Goal: Task Accomplishment & Management: Manage account settings

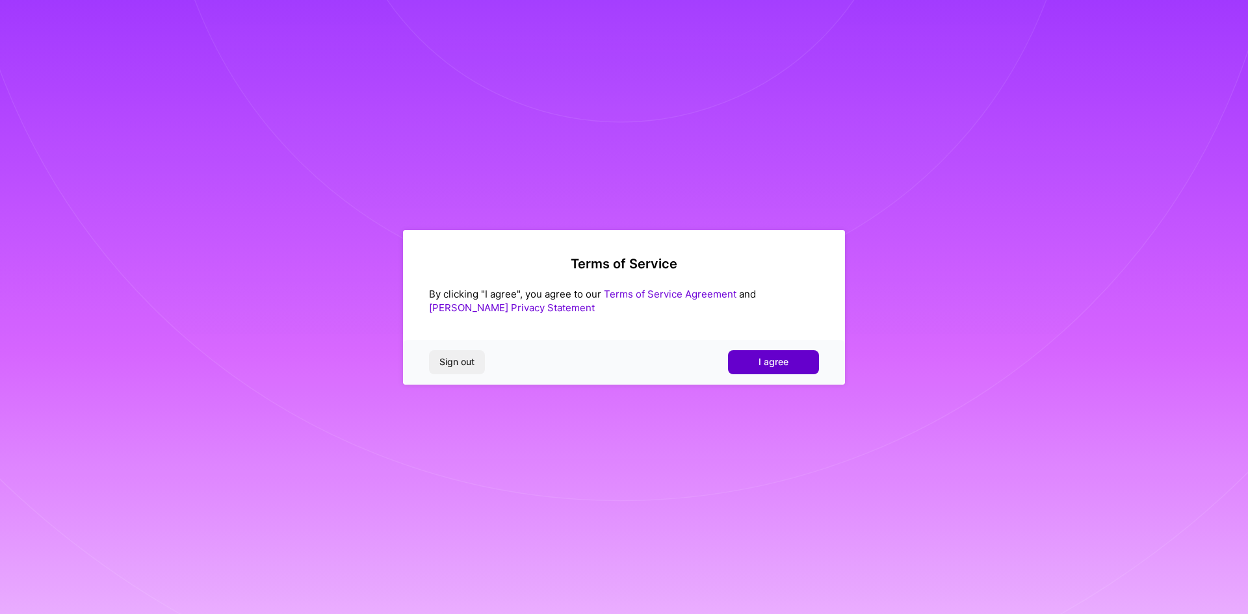
click at [781, 361] on span "I agree" at bounding box center [773, 361] width 30 height 13
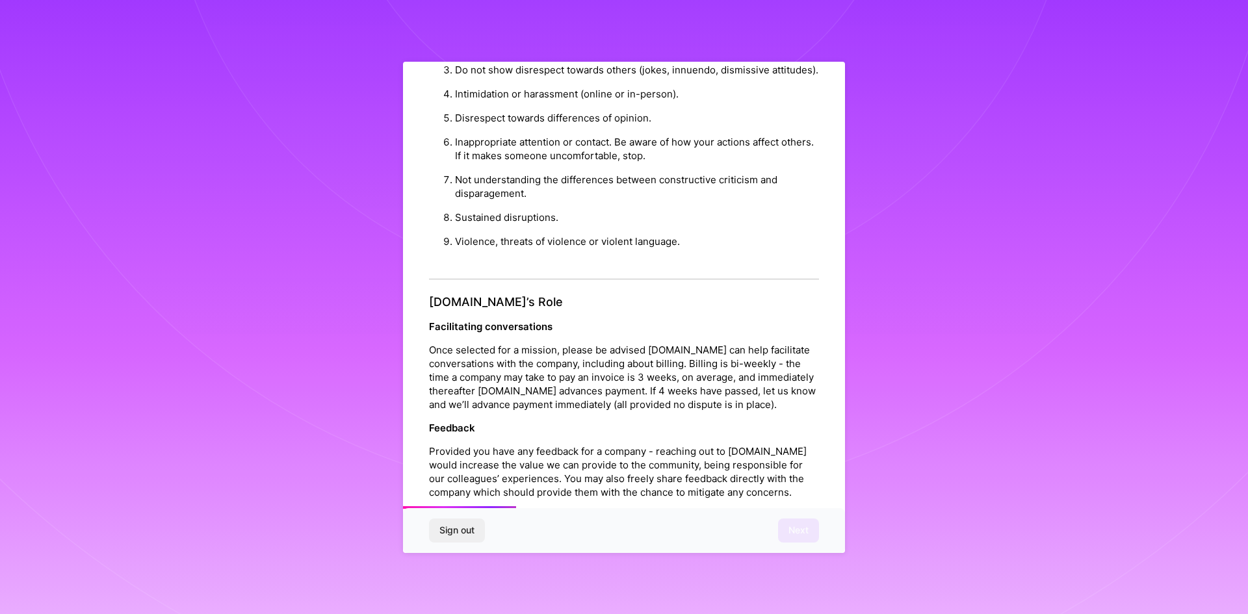
scroll to position [1386, 0]
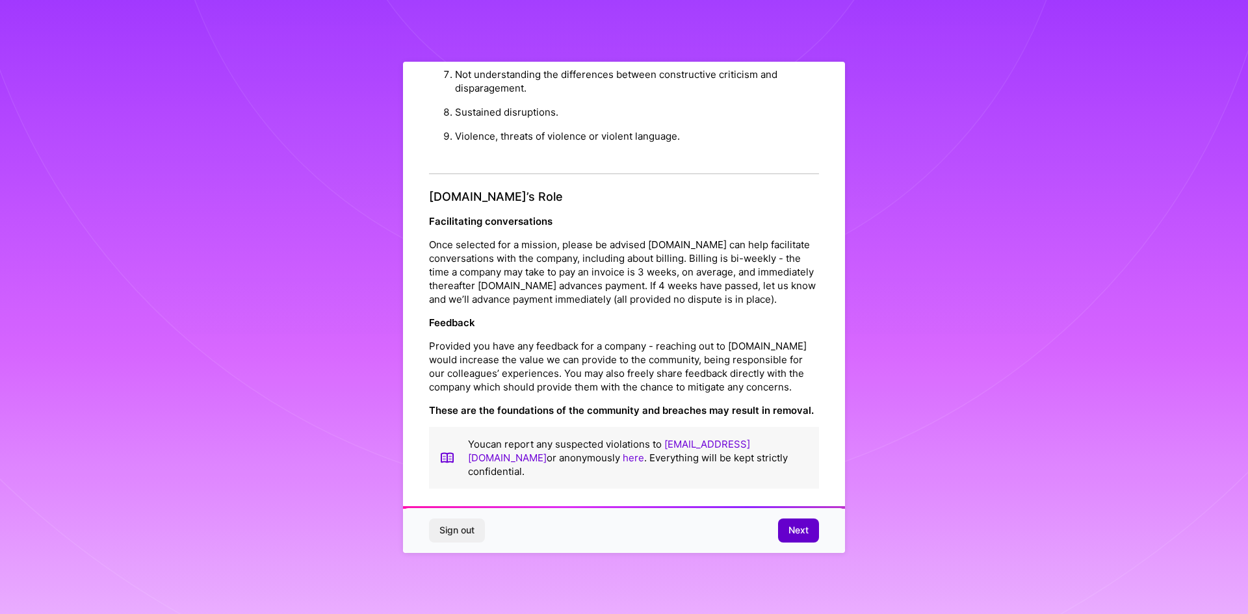
click at [795, 531] on span "Next" at bounding box center [798, 530] width 20 height 13
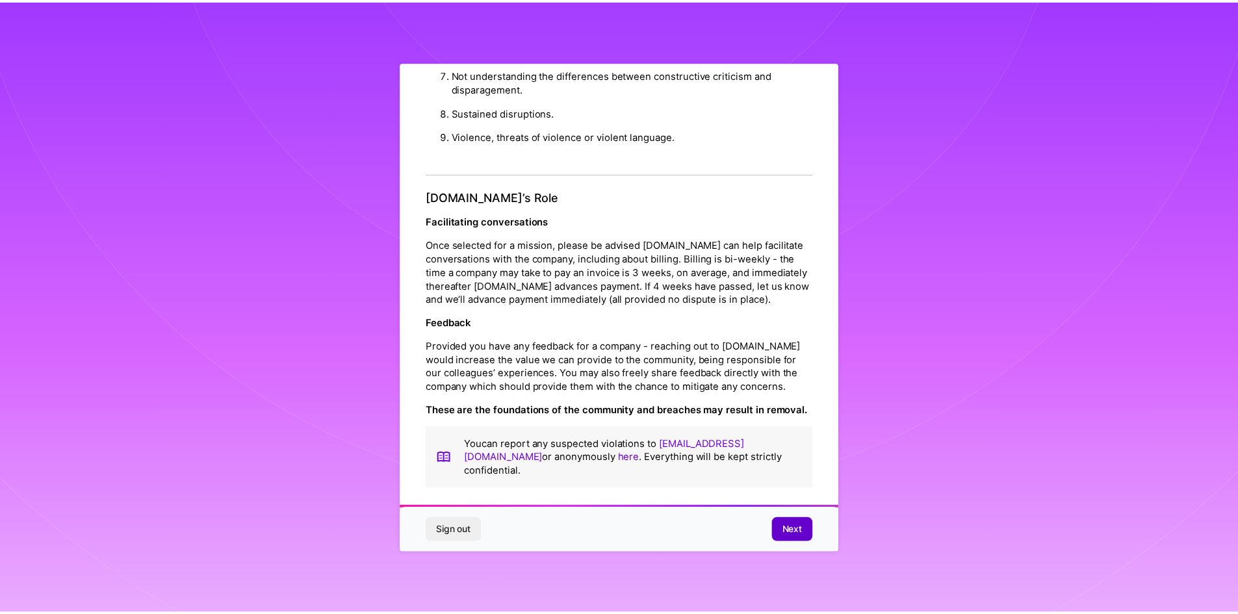
scroll to position [0, 0]
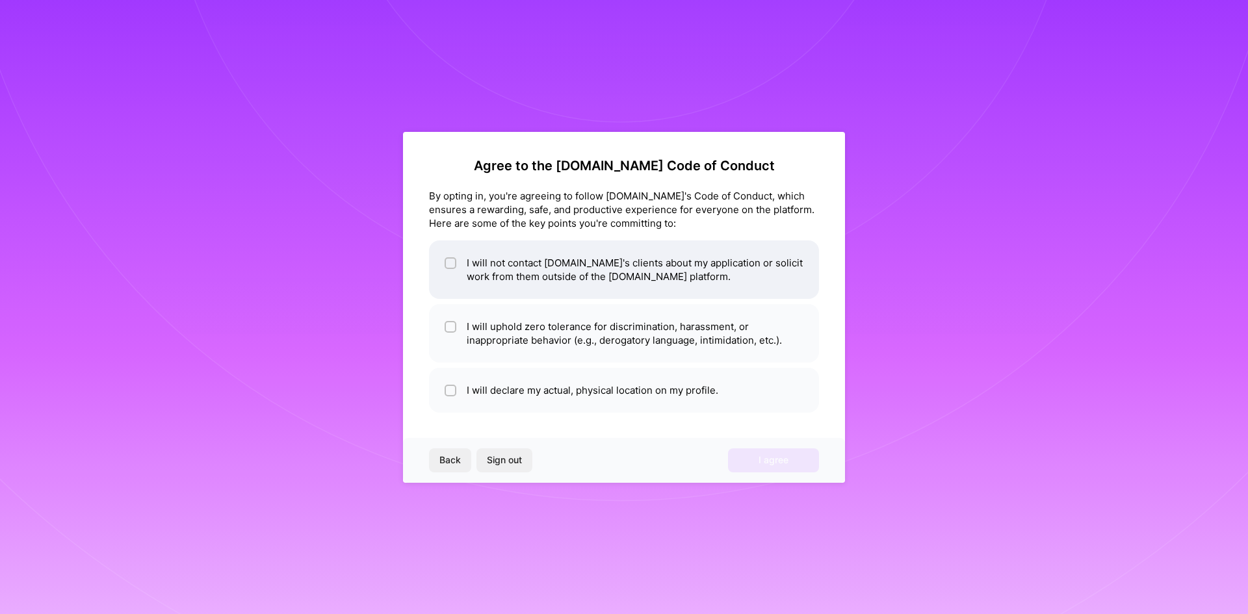
click at [534, 286] on li "I will not contact [DOMAIN_NAME]'s clients about my application or solicit work…" at bounding box center [624, 269] width 390 height 58
checkbox input "true"
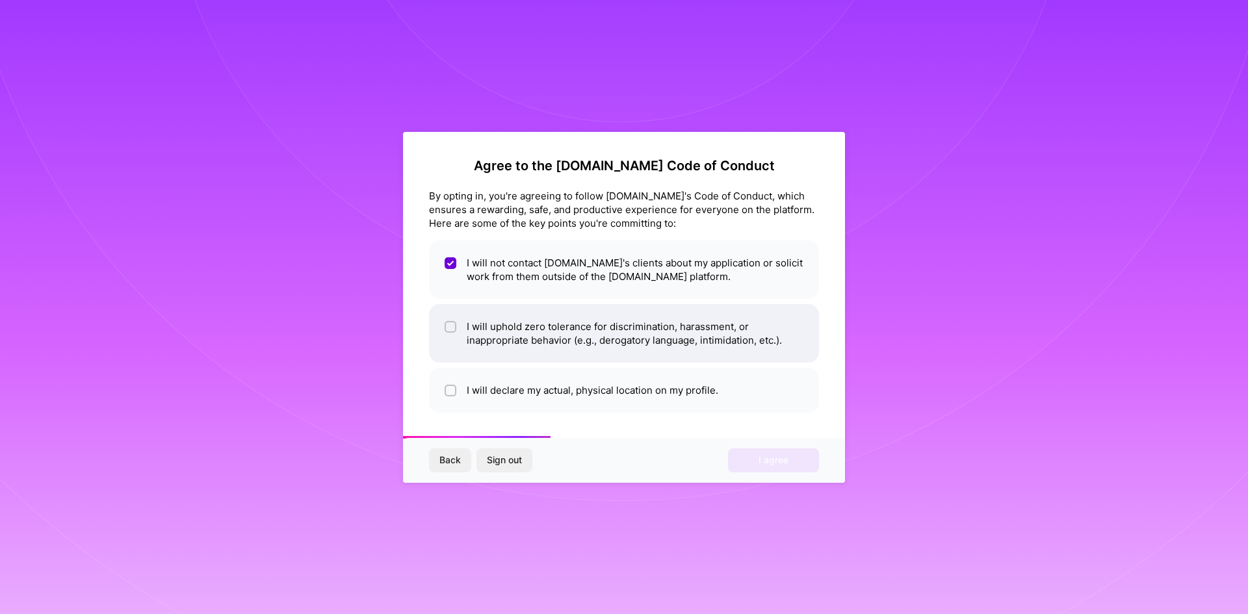
click at [540, 341] on li "I will uphold zero tolerance for discrimination, harassment, or inappropriate b…" at bounding box center [624, 333] width 390 height 58
checkbox input "true"
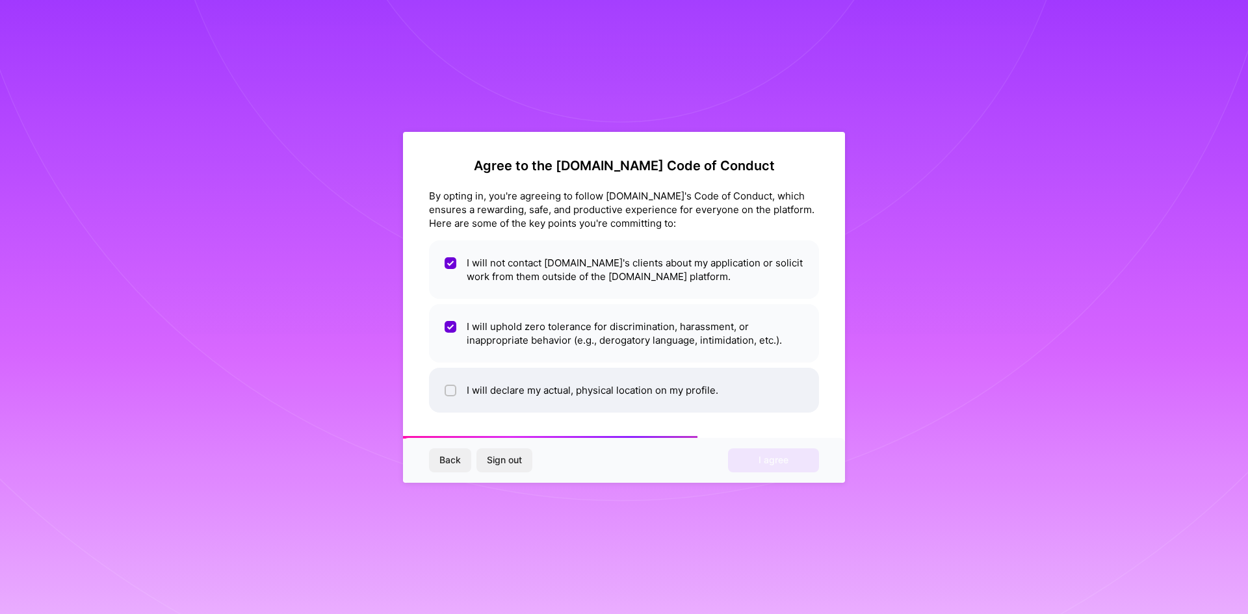
click at [545, 377] on li "I will declare my actual, physical location on my profile." at bounding box center [624, 390] width 390 height 45
checkbox input "true"
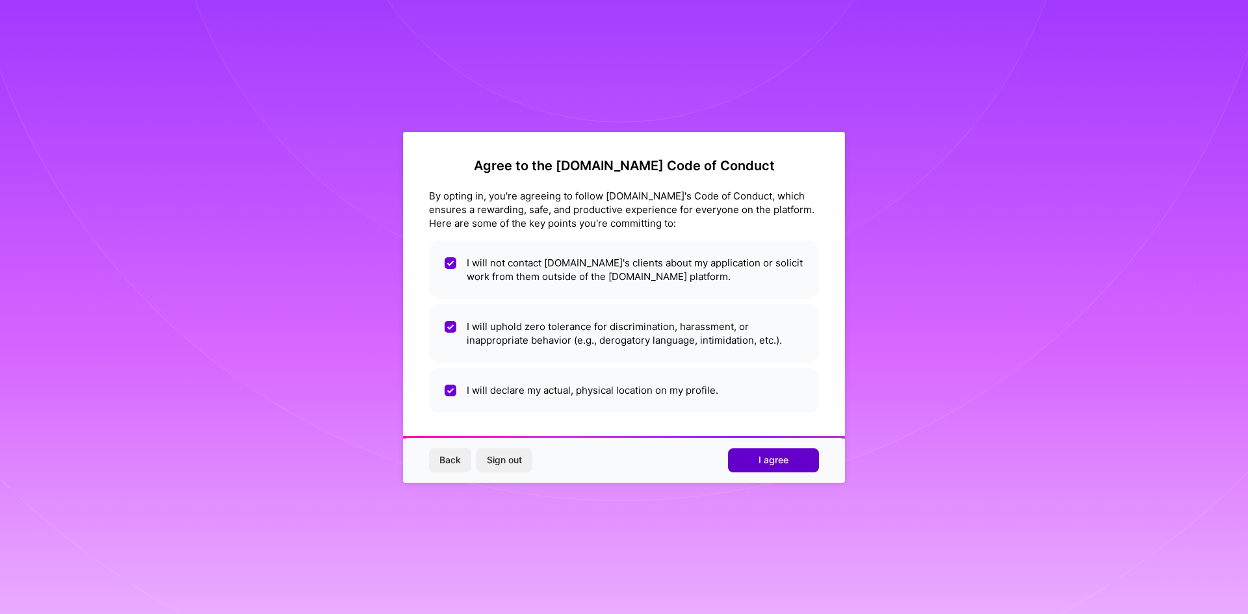
click at [793, 456] on button "I agree" at bounding box center [773, 459] width 91 height 23
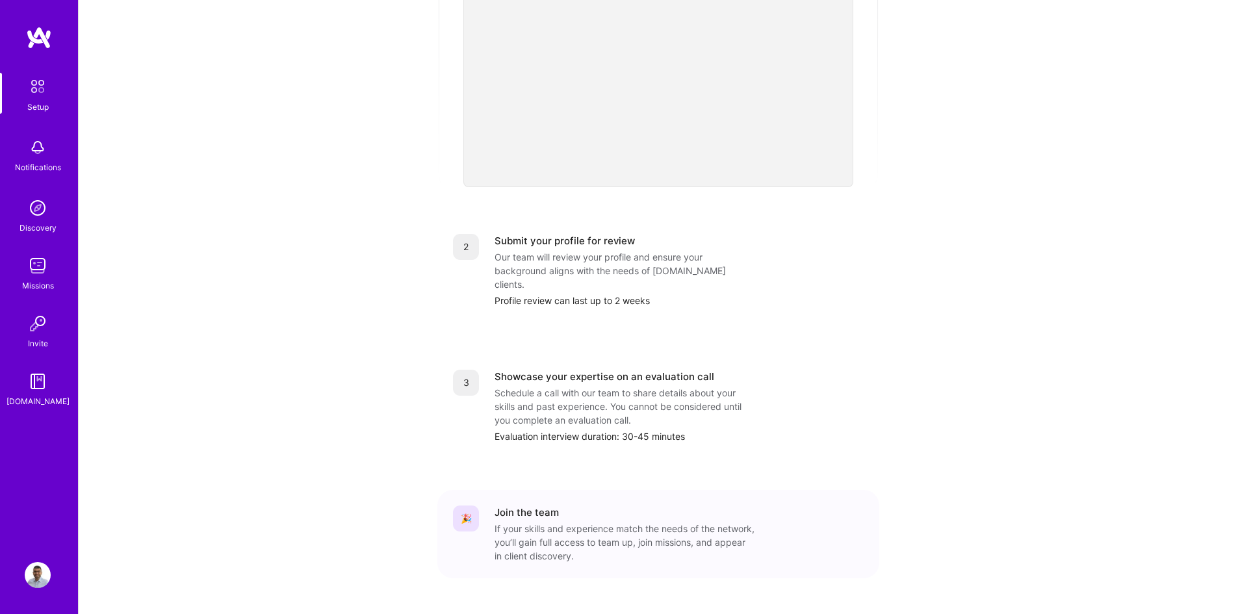
scroll to position [374, 0]
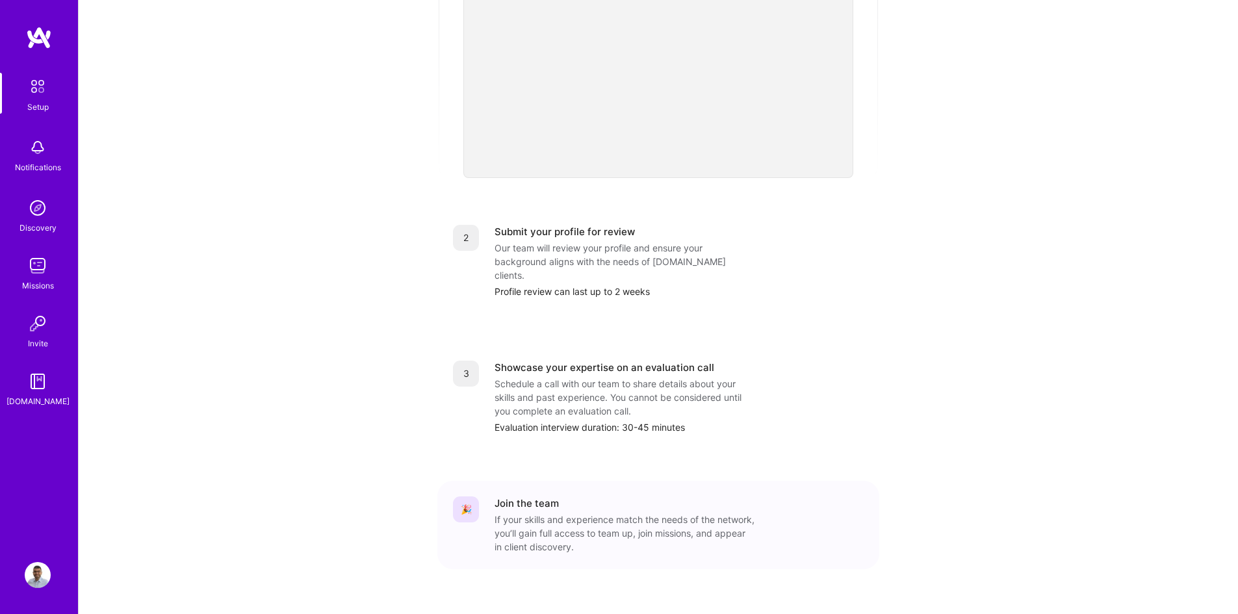
click at [48, 85] on img at bounding box center [37, 86] width 27 height 27
click at [38, 34] on img at bounding box center [39, 37] width 26 height 23
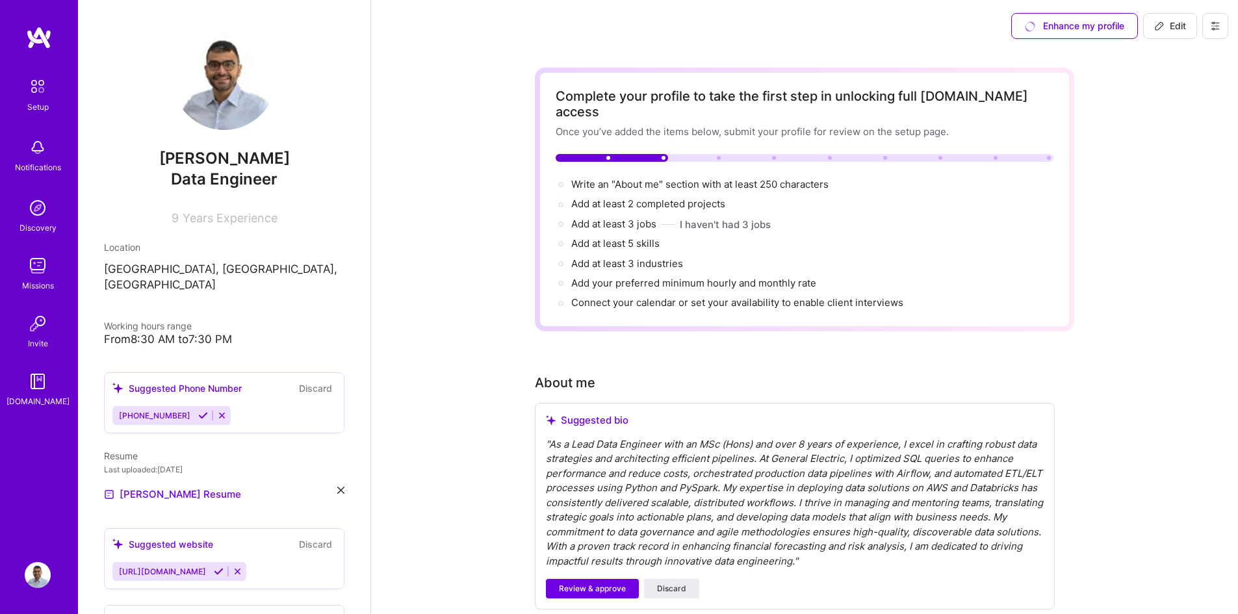
click at [39, 29] on img at bounding box center [39, 37] width 26 height 23
click at [45, 34] on img at bounding box center [39, 37] width 26 height 23
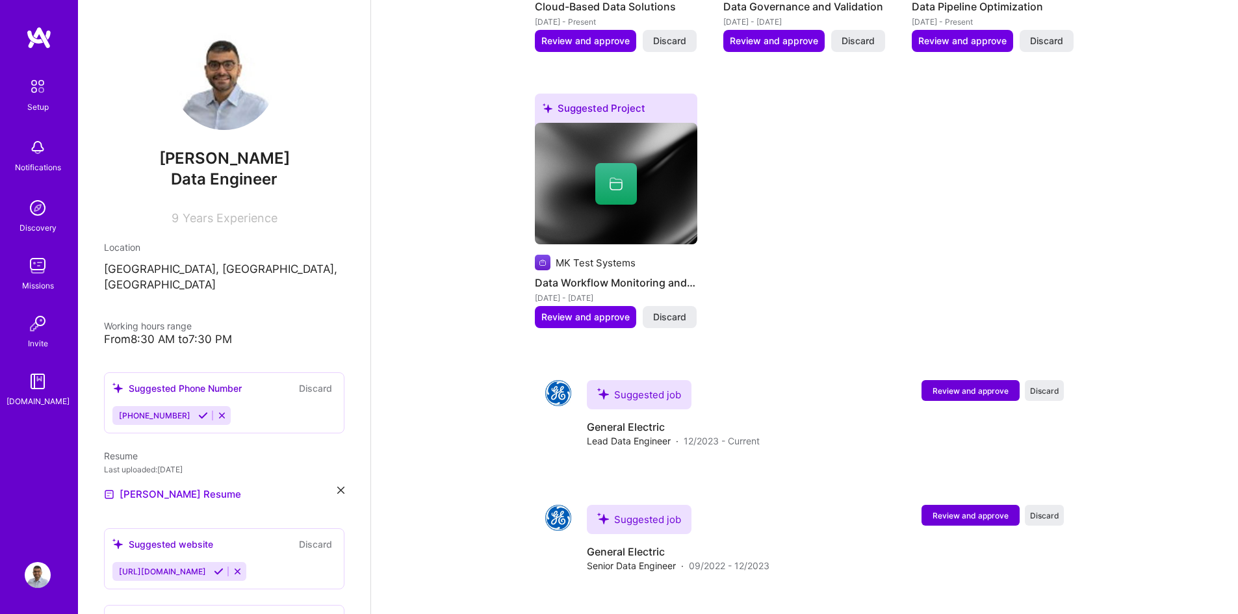
scroll to position [1302, 0]
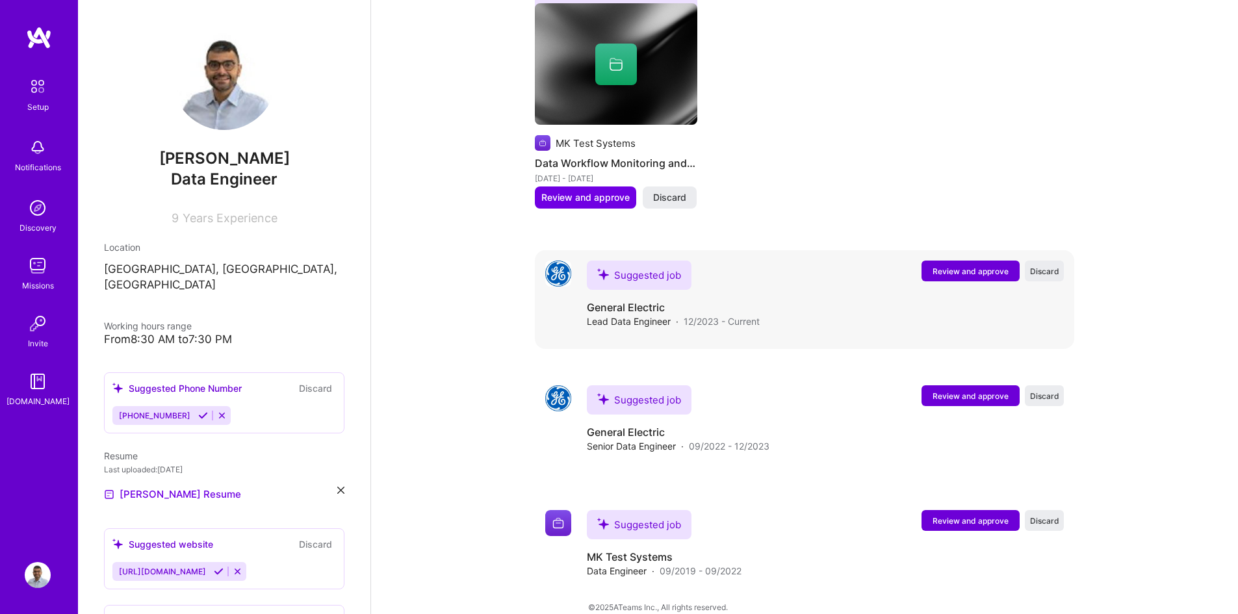
click at [552, 324] on div "Suggested job Review and approve Discard Suggested job General Electric Lead Da…" at bounding box center [804, 299] width 539 height 99
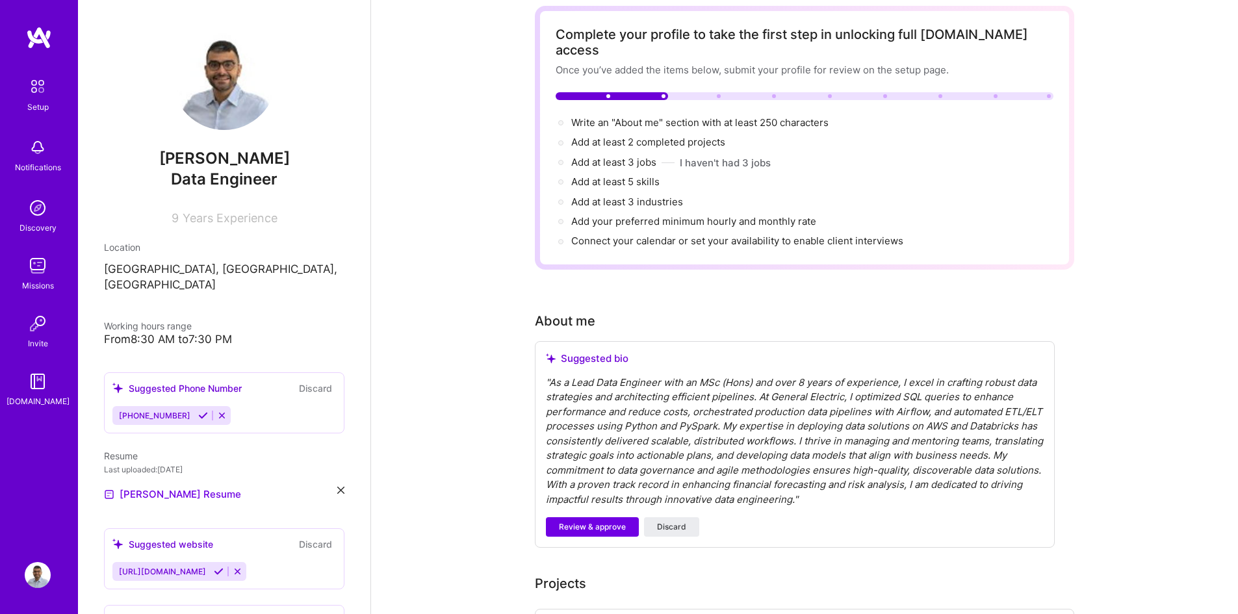
scroll to position [0, 0]
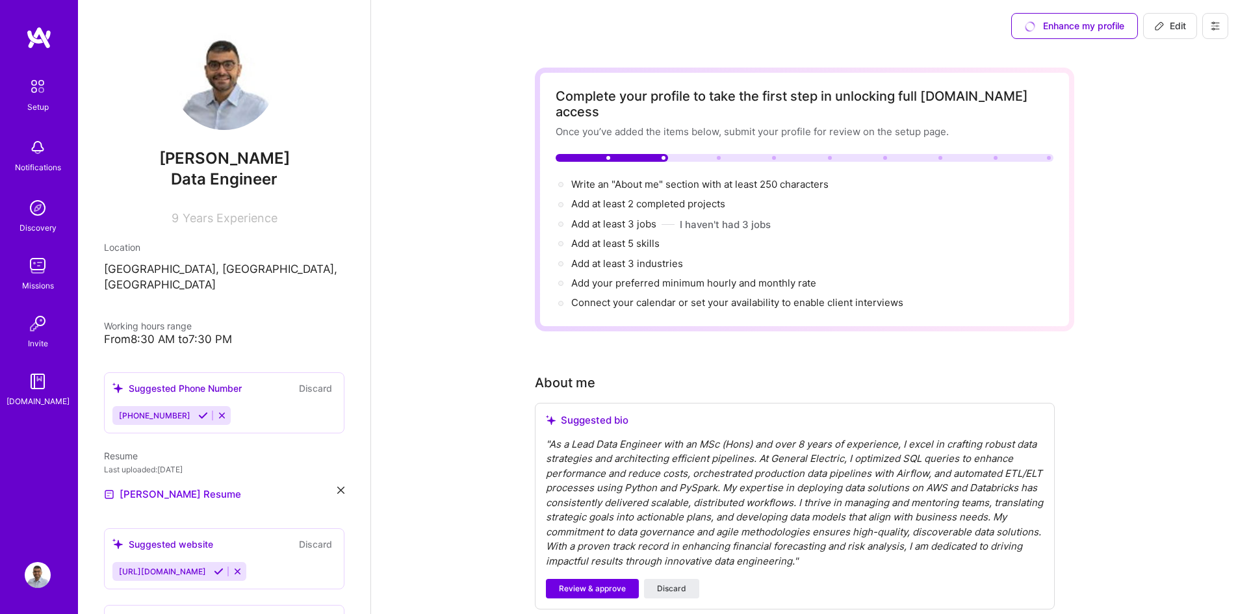
click at [242, 84] on img at bounding box center [224, 78] width 104 height 104
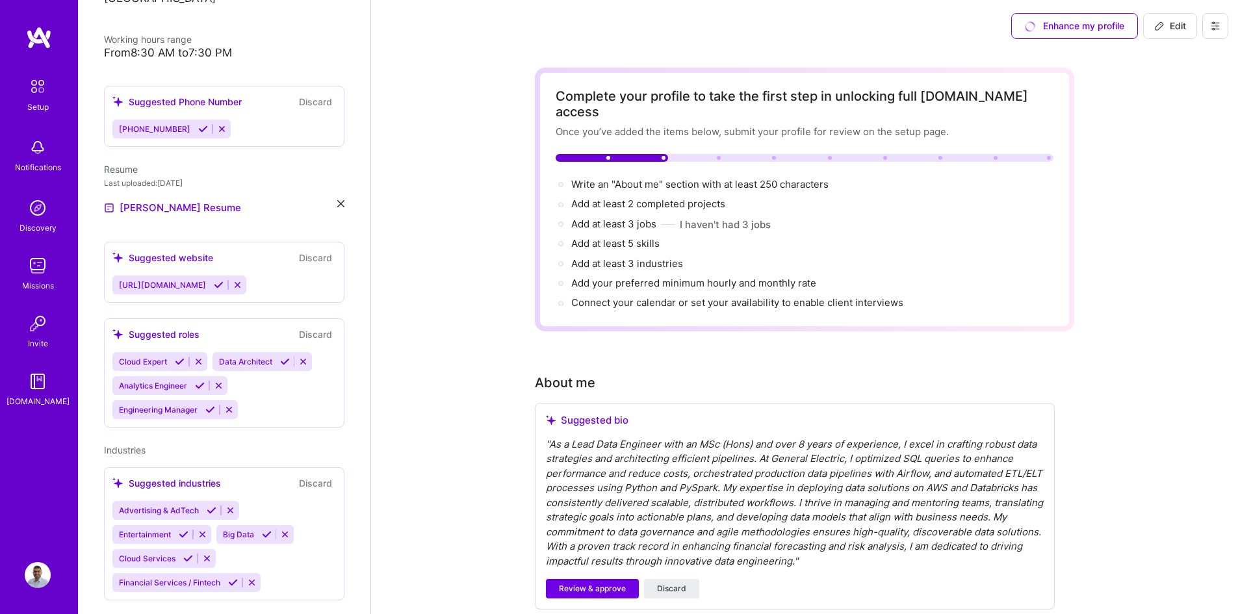
scroll to position [299, 0]
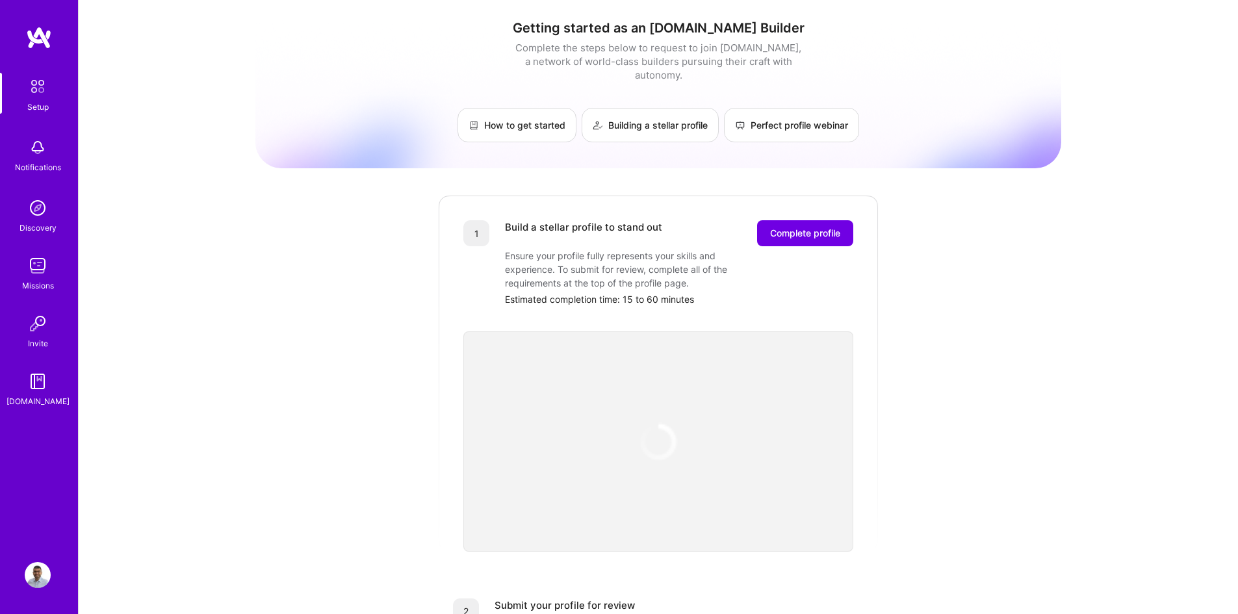
click at [15, 580] on div "Setup Notifications Discovery Missions Invite [DOMAIN_NAME] Profile" at bounding box center [39, 307] width 78 height 614
click at [25, 571] on img at bounding box center [38, 575] width 26 height 26
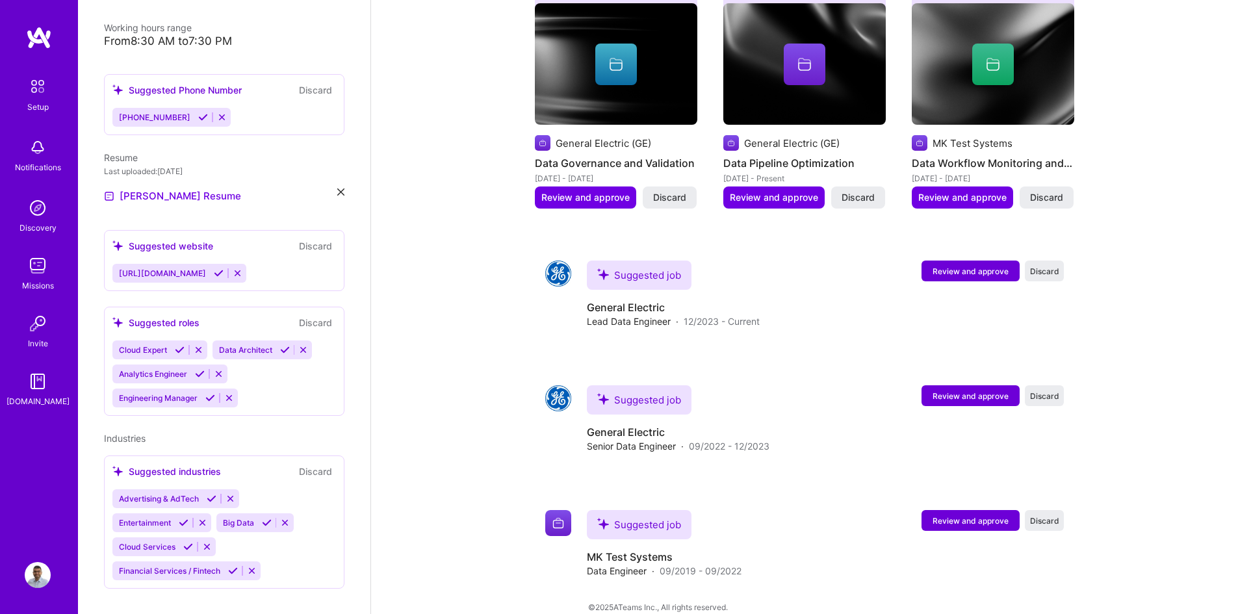
scroll to position [299, 0]
click at [337, 188] on icon at bounding box center [340, 191] width 7 height 7
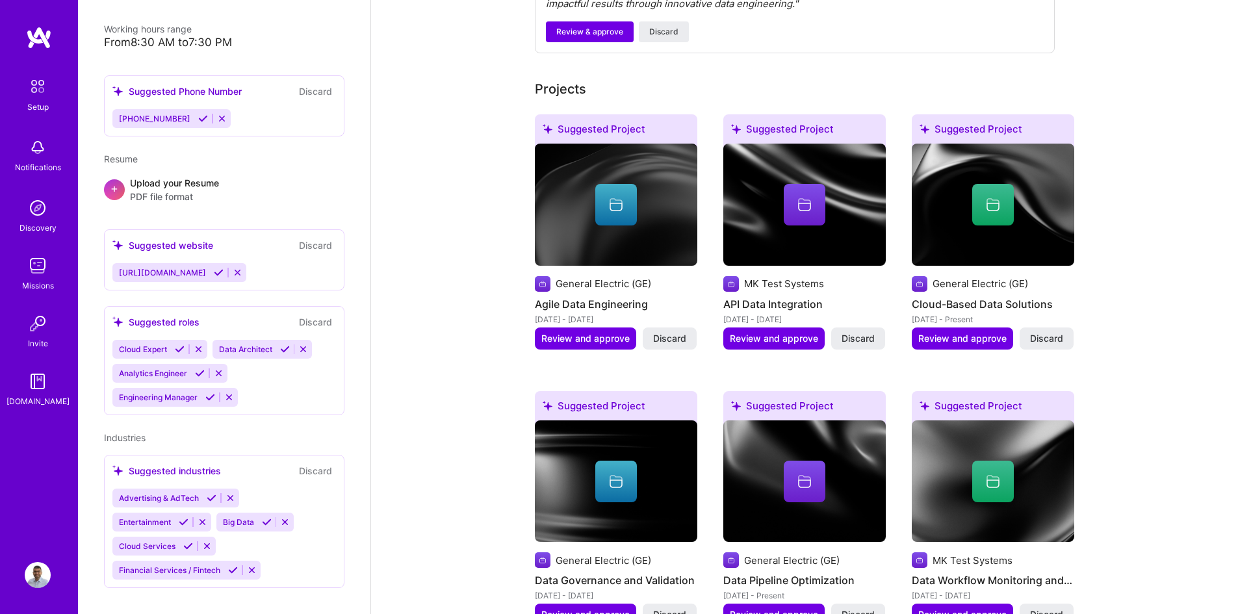
scroll to position [0, 0]
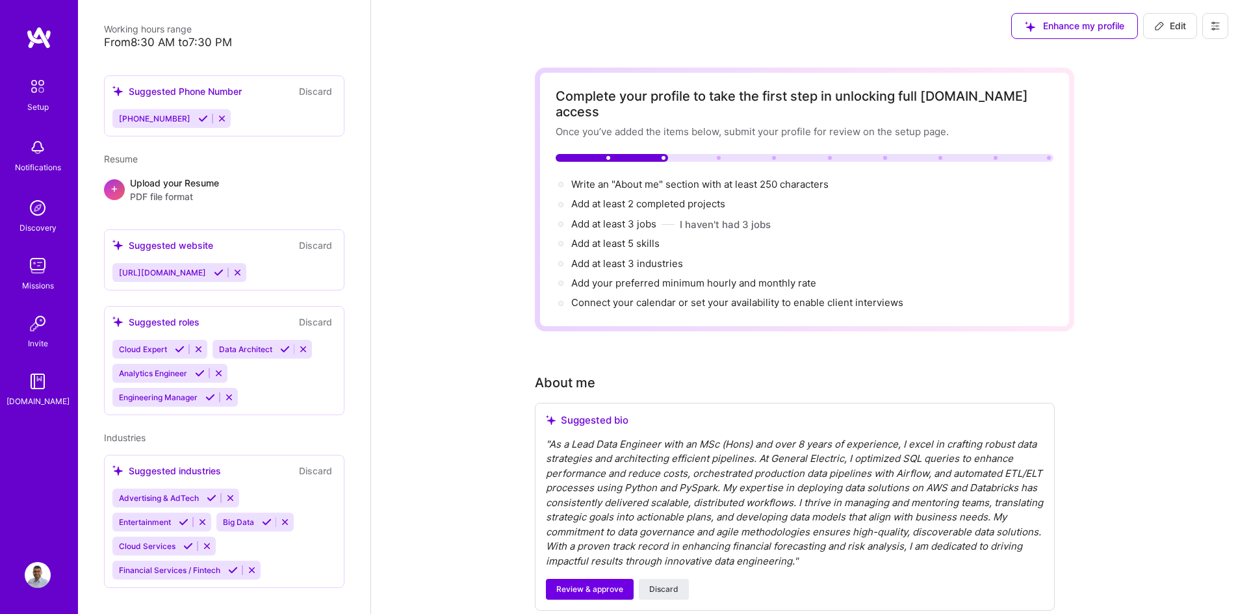
click at [1212, 31] on button at bounding box center [1215, 26] width 26 height 26
click at [1203, 62] on button "Settings" at bounding box center [1179, 55] width 97 height 33
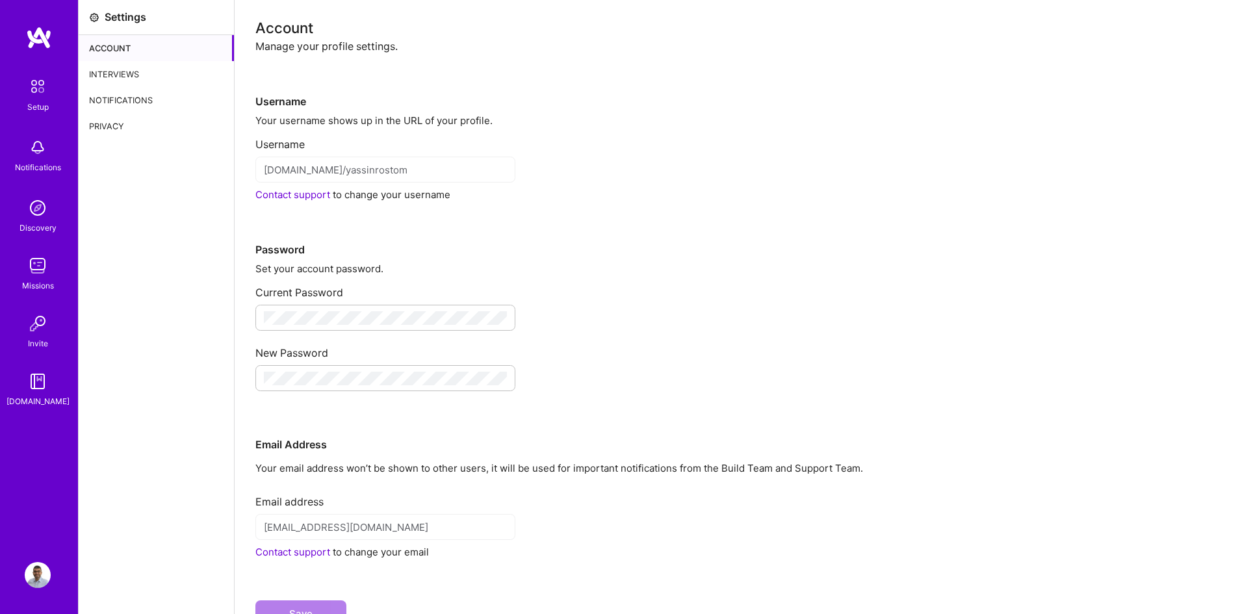
click at [153, 69] on div "Interviews" at bounding box center [156, 74] width 155 height 26
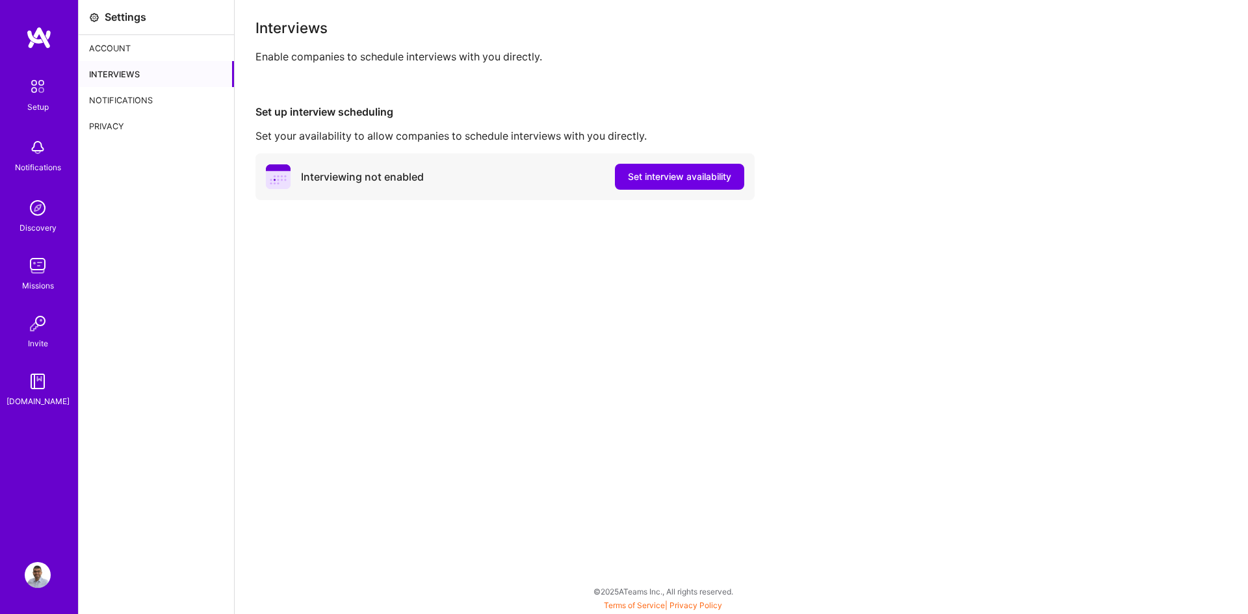
click at [157, 90] on div "Notifications" at bounding box center [156, 100] width 155 height 26
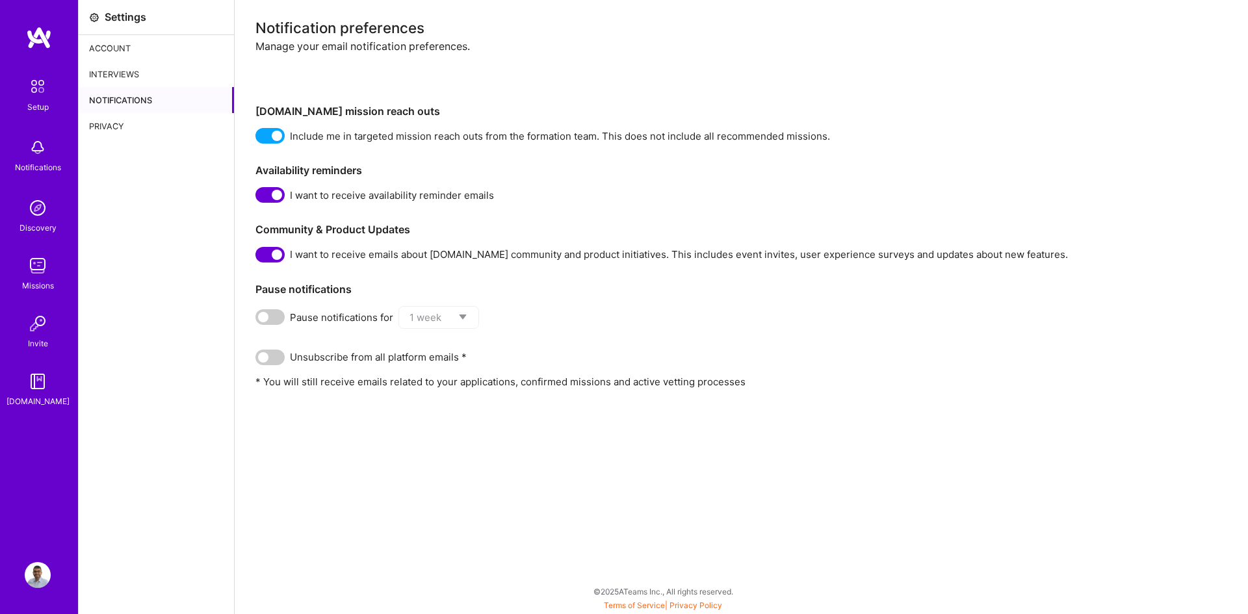
click at [279, 254] on span at bounding box center [269, 255] width 29 height 16
click at [258, 257] on input "checkbox" at bounding box center [258, 257] width 0 height 0
click at [276, 199] on span at bounding box center [269, 195] width 29 height 16
click at [258, 198] on input "checkbox" at bounding box center [258, 198] width 0 height 0
click at [271, 133] on span at bounding box center [269, 136] width 29 height 16
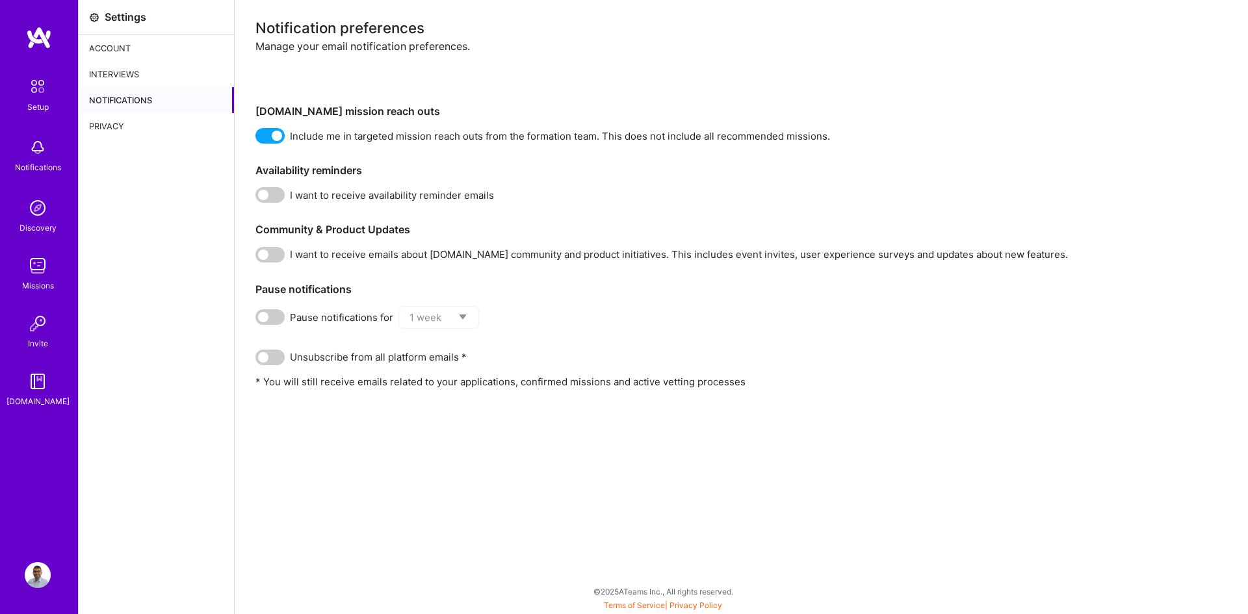
click at [258, 138] on input "checkbox" at bounding box center [258, 138] width 0 height 0
click at [137, 105] on div "Notifications" at bounding box center [156, 100] width 155 height 26
click at [135, 128] on div "Privacy" at bounding box center [156, 126] width 155 height 26
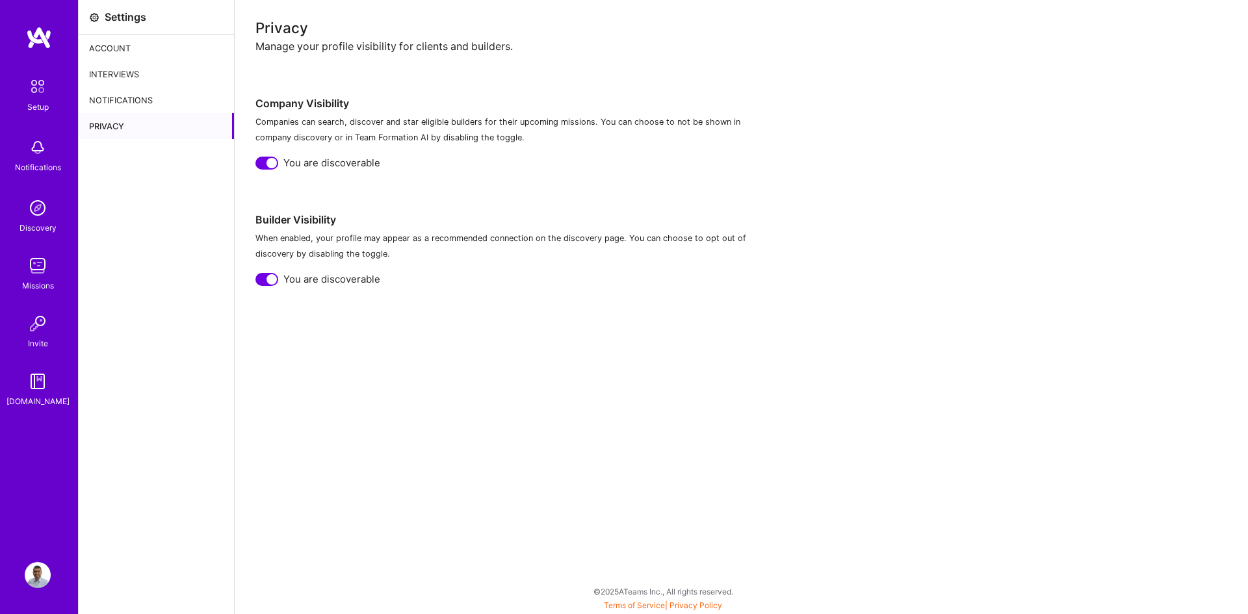
click at [268, 160] on div at bounding box center [271, 163] width 10 height 10
click at [268, 275] on div at bounding box center [271, 279] width 10 height 10
click at [131, 45] on div "Account" at bounding box center [156, 48] width 155 height 26
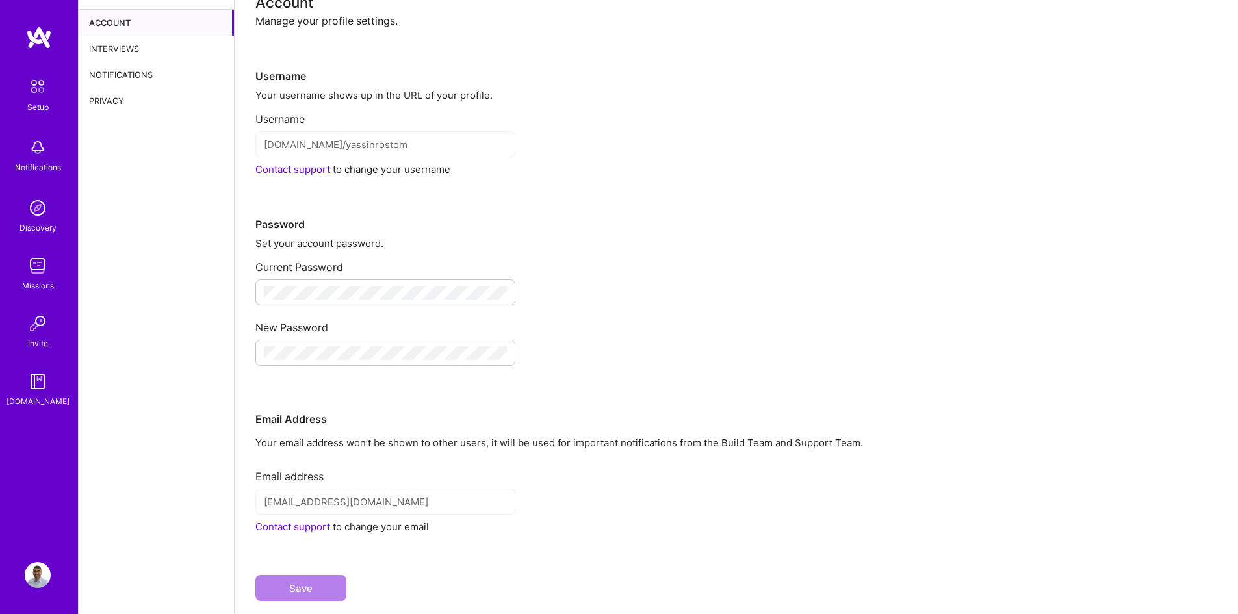
scroll to position [54, 0]
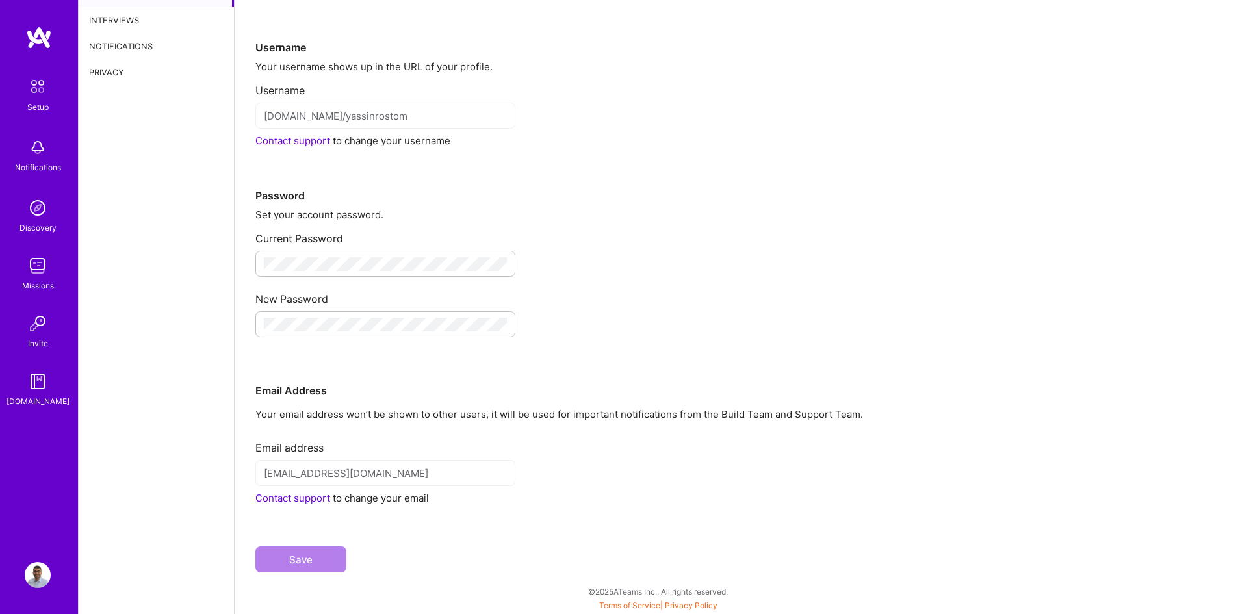
click at [114, 51] on div "Notifications" at bounding box center [156, 46] width 155 height 26
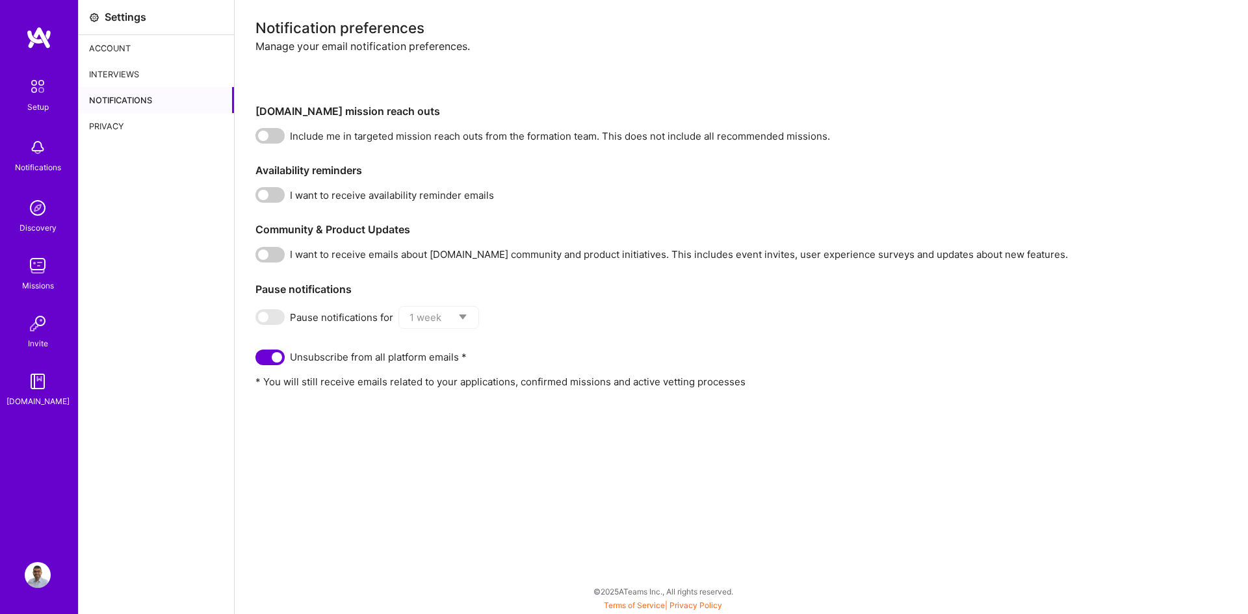
click at [125, 74] on div "Interviews" at bounding box center [156, 74] width 155 height 26
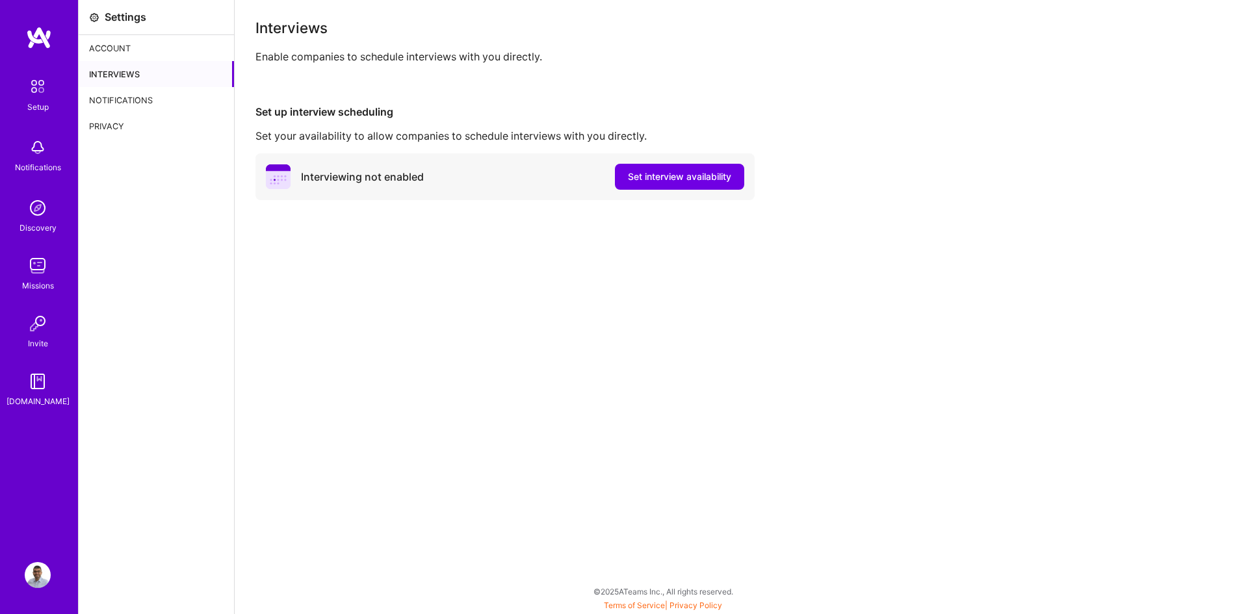
click at [152, 51] on div "Account" at bounding box center [156, 48] width 155 height 26
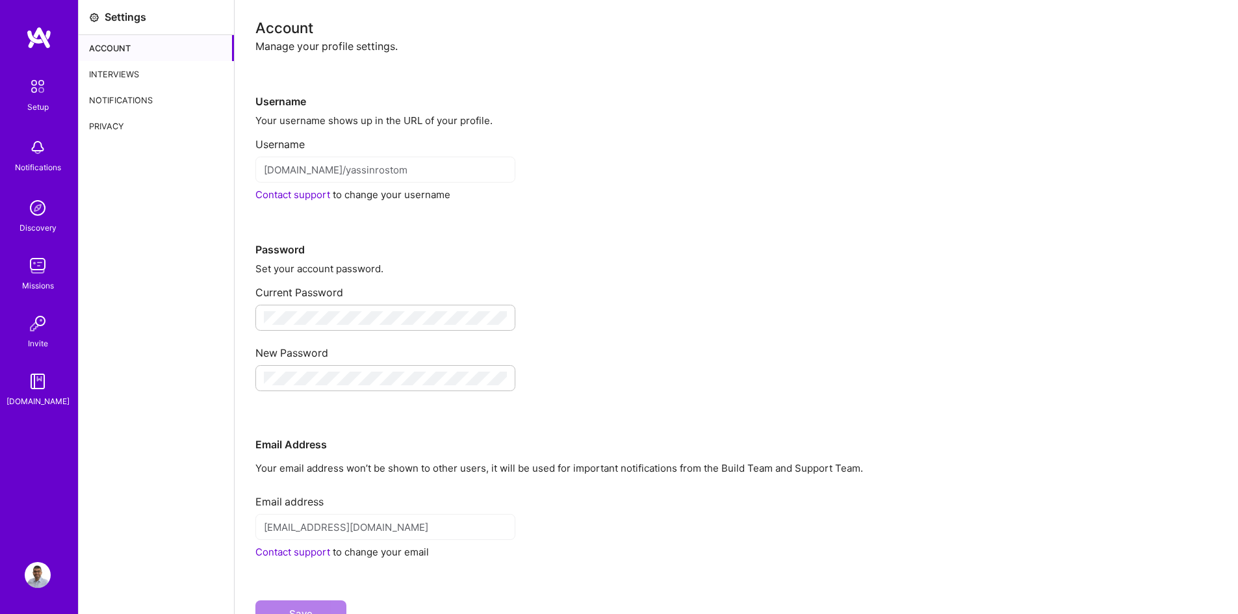
click at [96, 20] on icon at bounding box center [94, 17] width 10 height 10
click at [89, 14] on icon at bounding box center [94, 17] width 10 height 10
click at [25, 51] on div "Setup Notifications Discovery Missions Invite A.Guide" at bounding box center [39, 285] width 78 height 518
click at [29, 45] on img at bounding box center [39, 37] width 26 height 23
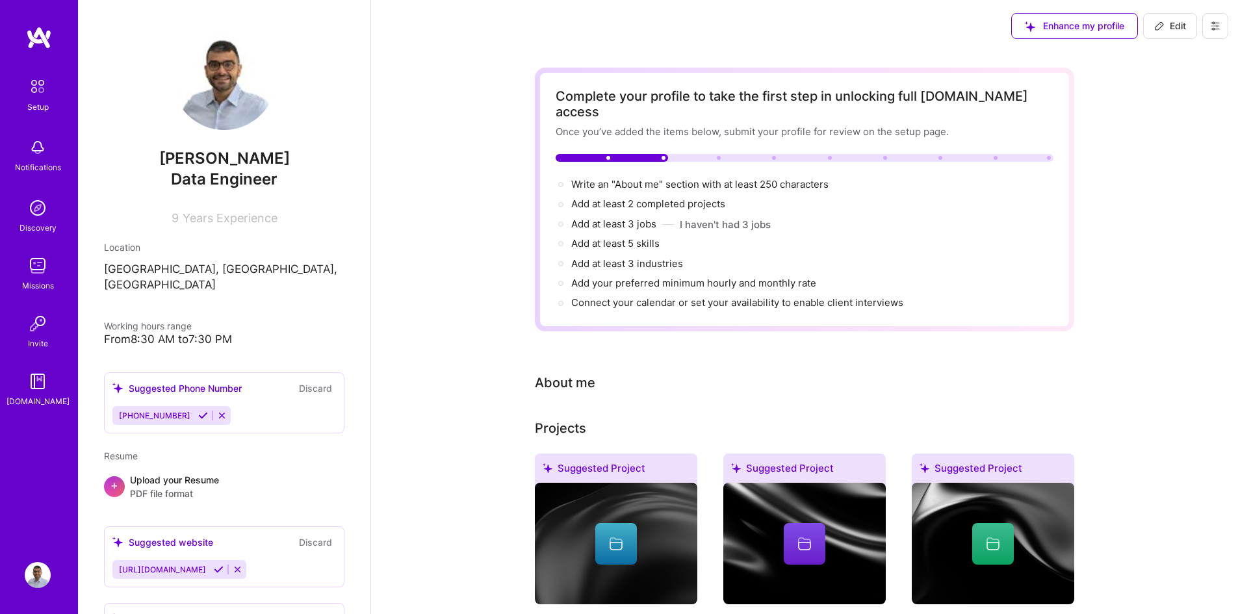
click at [49, 97] on img at bounding box center [37, 86] width 27 height 27
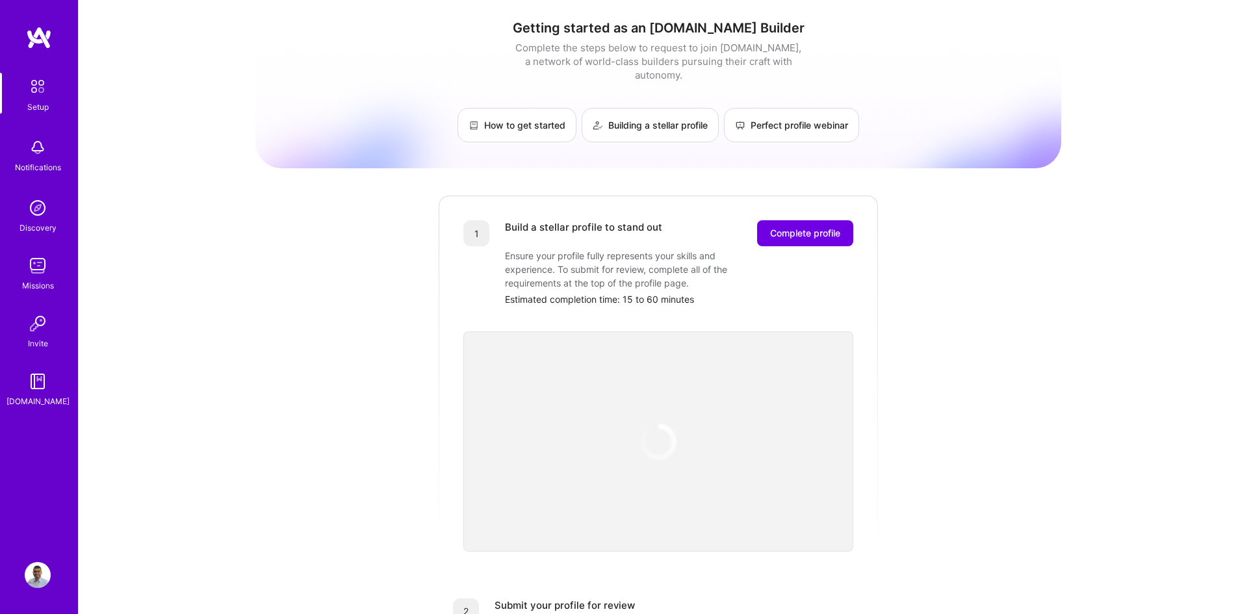
click at [46, 37] on img at bounding box center [39, 37] width 26 height 23
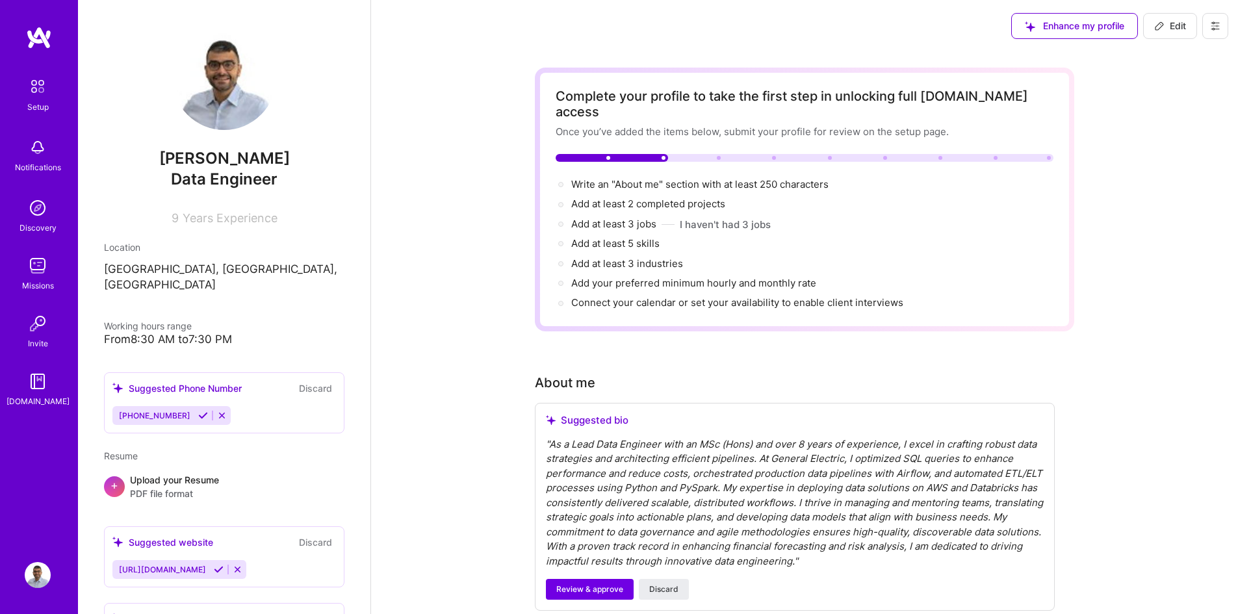
click at [217, 411] on icon at bounding box center [222, 416] width 10 height 10
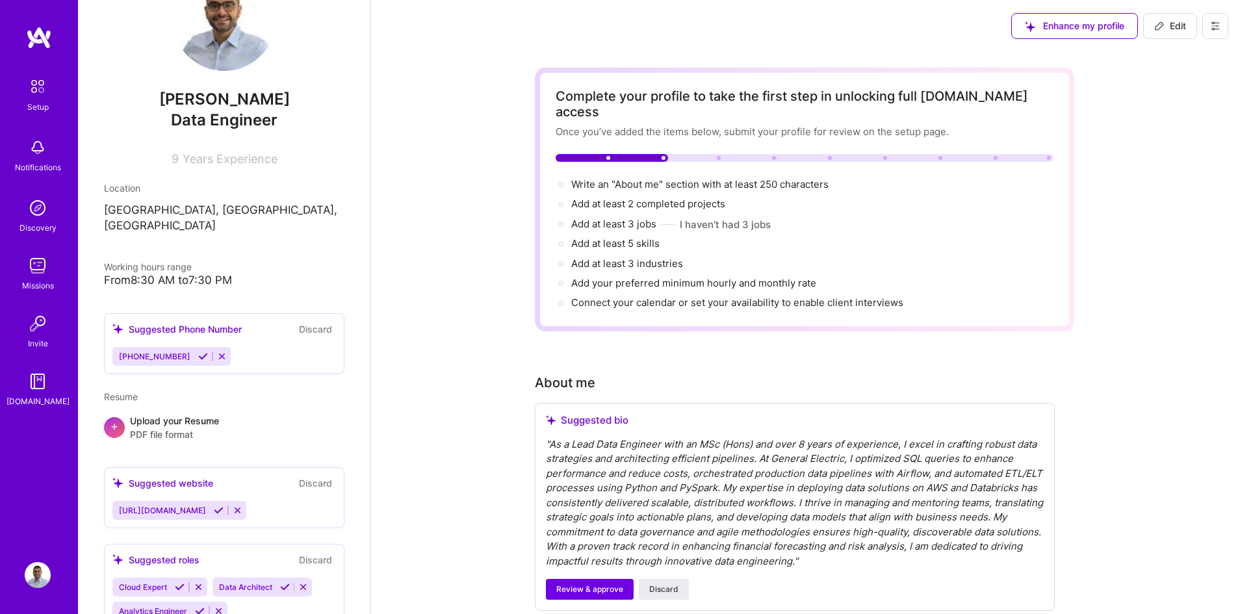
scroll to position [65, 0]
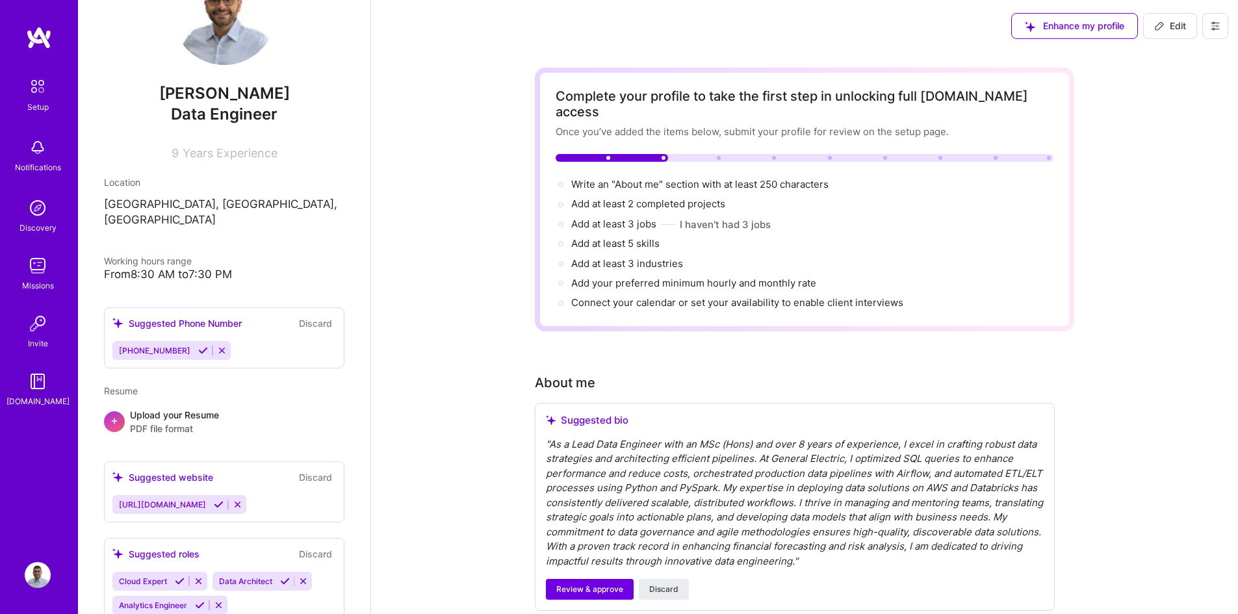
click at [215, 345] on button at bounding box center [222, 350] width 18 height 11
click at [217, 346] on icon at bounding box center [222, 351] width 10 height 10
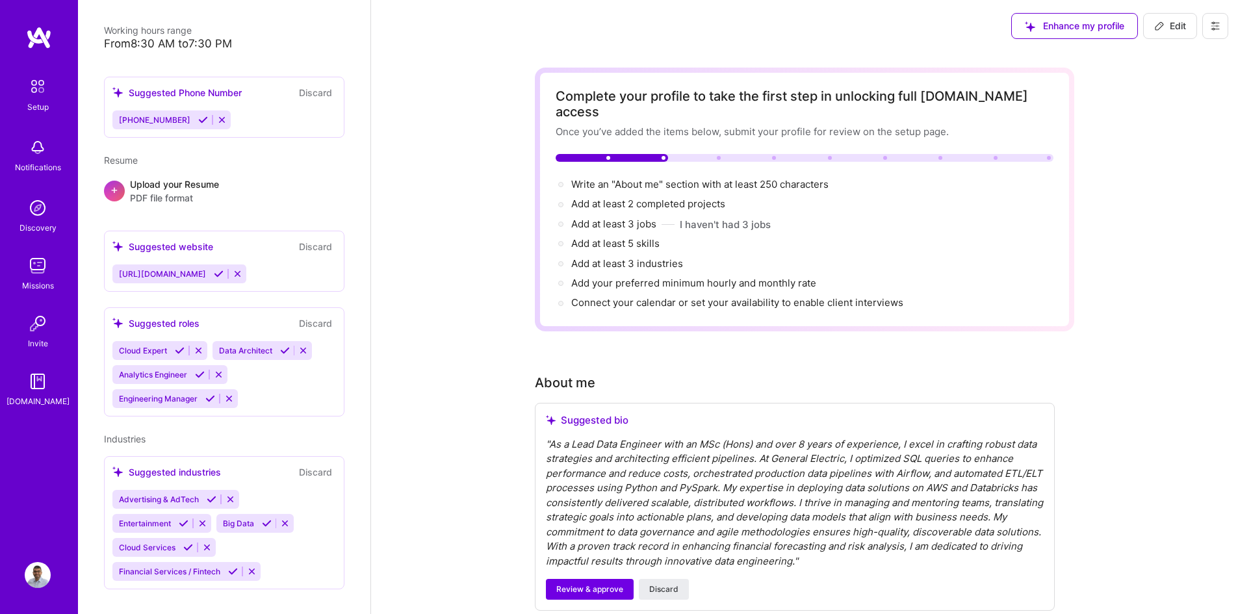
scroll to position [297, 0]
